Goal: Task Accomplishment & Management: Use online tool/utility

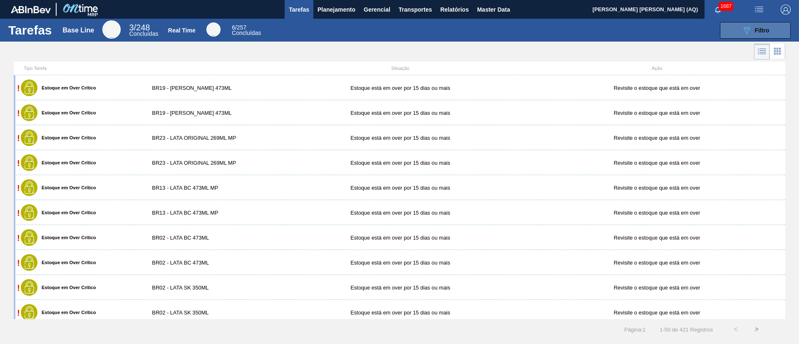
click at [742, 32] on icon "089F7B8B-B2A5-4AFE-B5C0-19BA573D28AC" at bounding box center [746, 30] width 10 height 10
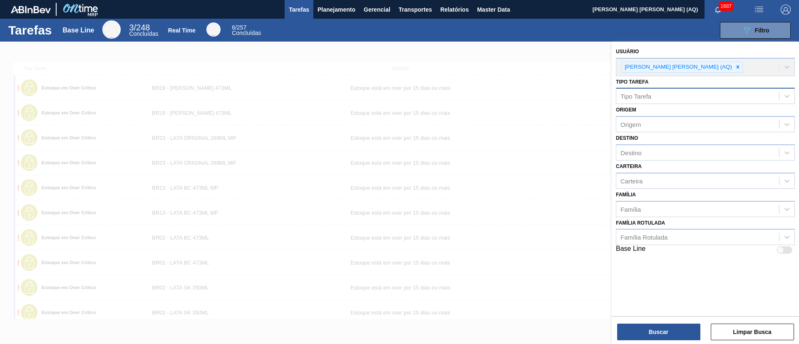
click at [698, 97] on div "Tipo Tarefa" at bounding box center [697, 96] width 163 height 12
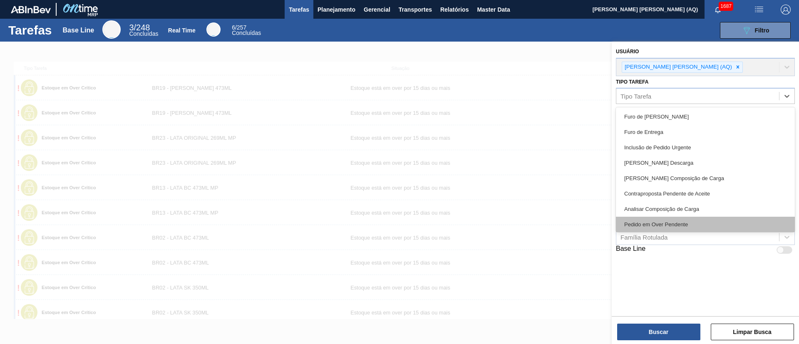
click at [699, 225] on div "Pedido em Over Pendente" at bounding box center [705, 224] width 179 height 15
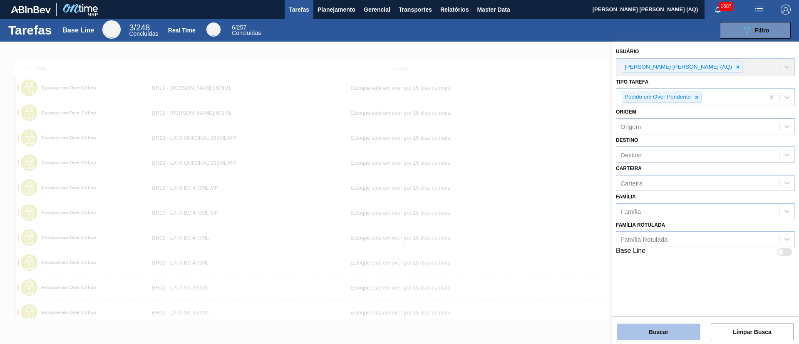
click at [681, 329] on button "Buscar" at bounding box center [658, 332] width 83 height 17
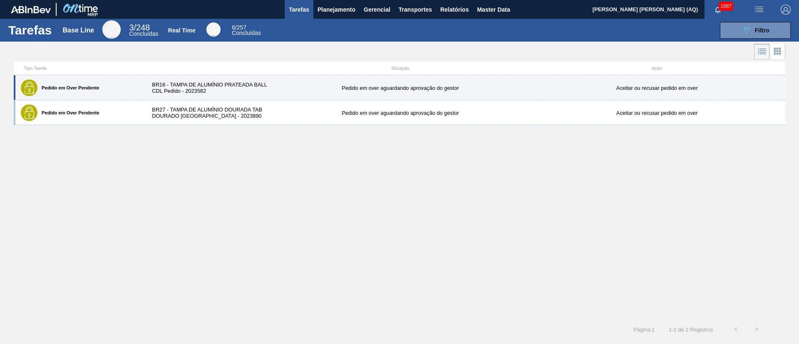
click at [168, 79] on div "Pedido em Over Pendente BR16 - TAMPA DE ALUMÍNIO PRATEADA BALL CDL Pedido - 202…" at bounding box center [399, 87] width 771 height 25
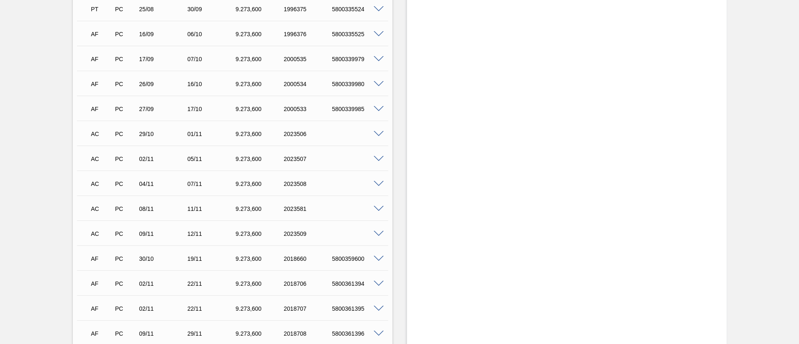
scroll to position [693, 0]
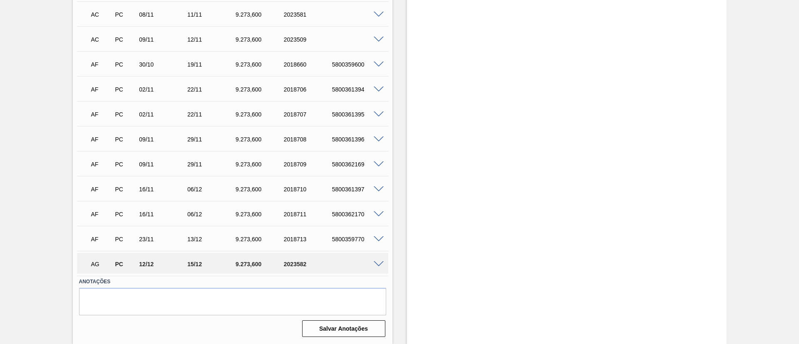
click at [380, 265] on span at bounding box center [379, 264] width 10 height 6
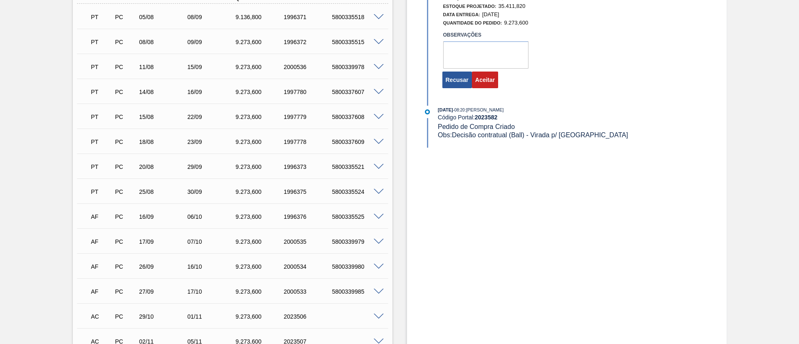
scroll to position [271, 0]
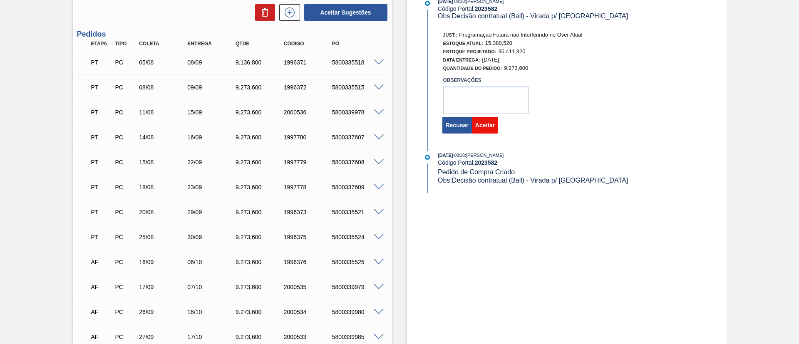
click at [479, 119] on button "Aceitar" at bounding box center [485, 125] width 26 height 17
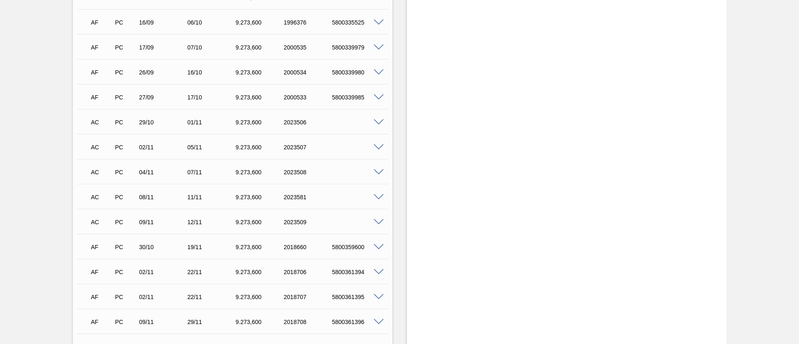
scroll to position [646, 0]
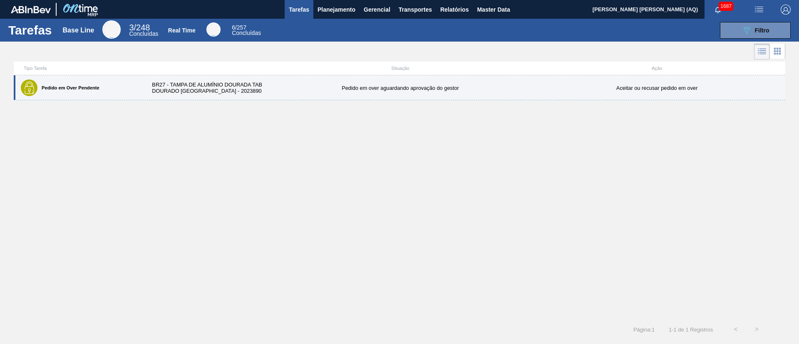
click at [292, 89] on div "Pedido em over aguardando aprovação do gestor" at bounding box center [400, 88] width 257 height 6
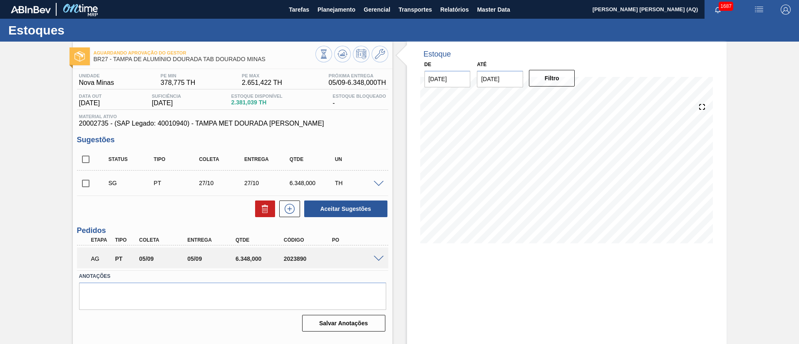
click at [375, 258] on span at bounding box center [379, 259] width 10 height 6
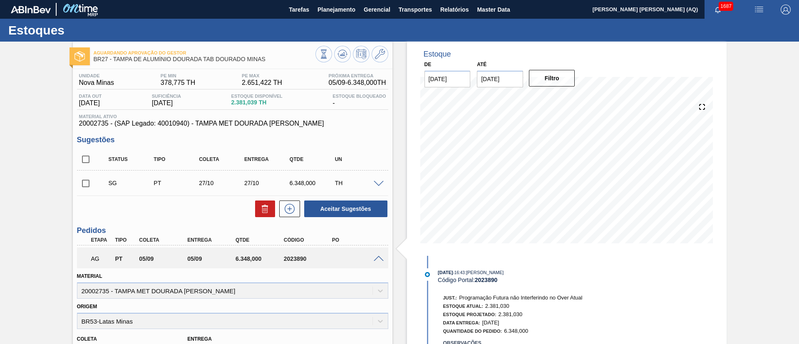
scroll to position [187, 0]
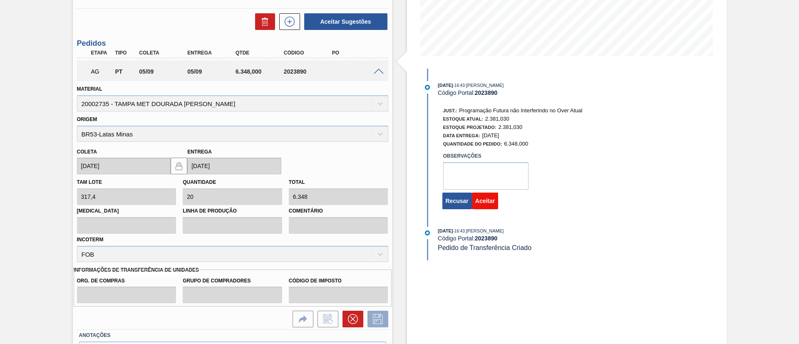
click at [493, 198] on button "Aceitar" at bounding box center [485, 201] width 26 height 17
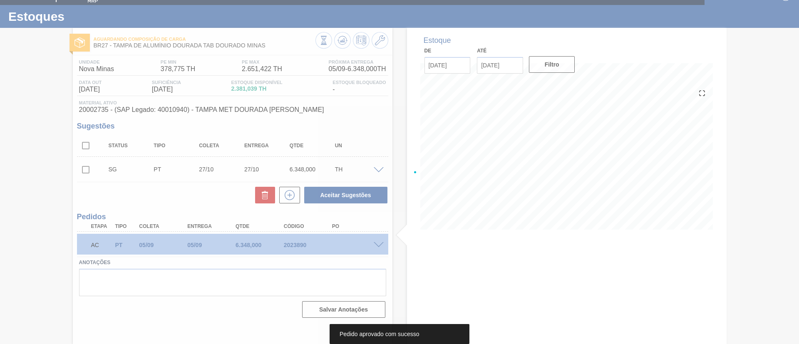
scroll to position [14, 0]
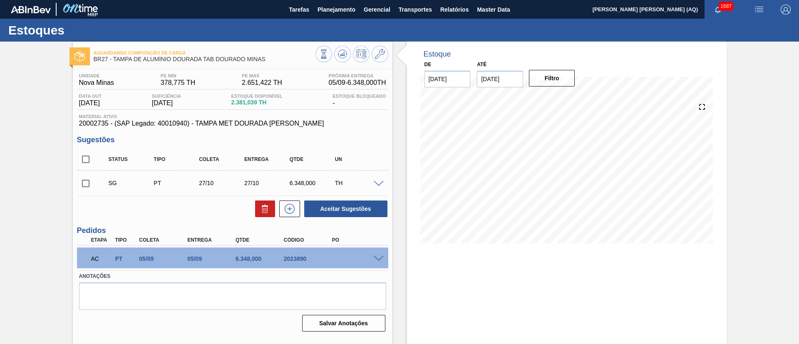
click at [377, 258] on span at bounding box center [379, 259] width 10 height 6
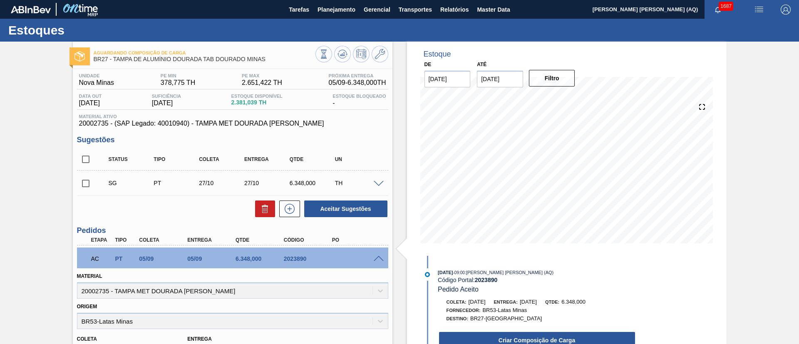
click at [375, 256] on span at bounding box center [379, 259] width 10 height 6
